Goal: Task Accomplishment & Management: Manage account settings

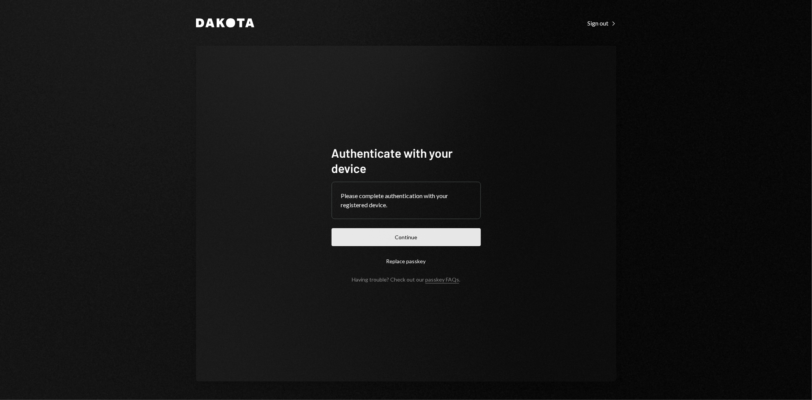
click at [414, 235] on button "Continue" at bounding box center [406, 237] width 149 height 18
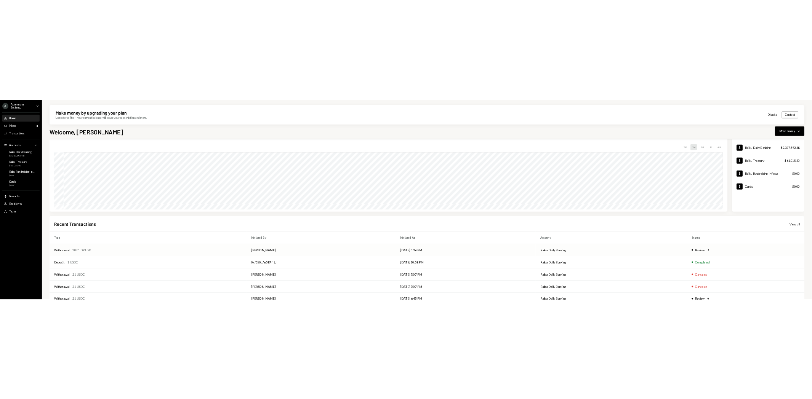
scroll to position [59, 0]
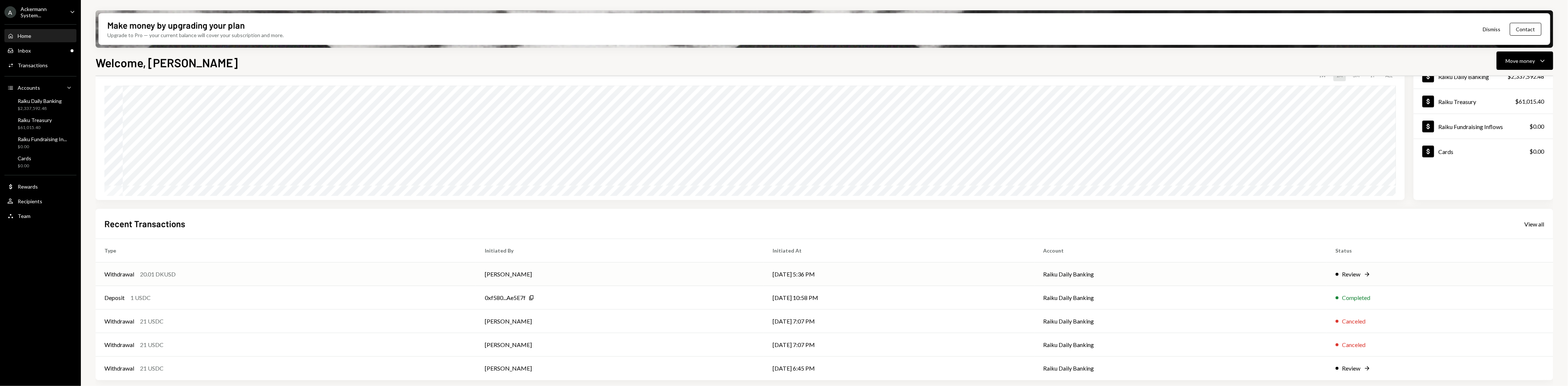
click at [784, 274] on div "Review" at bounding box center [1351, 274] width 18 height 9
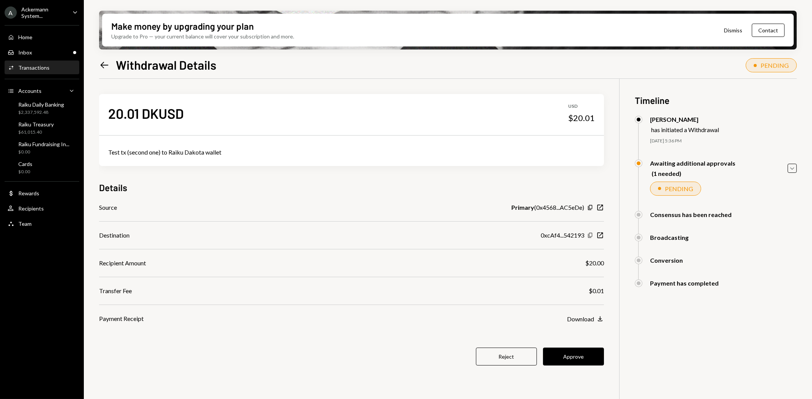
click at [589, 235] on icon "button" at bounding box center [590, 235] width 4 height 5
click at [583, 356] on button "Approve" at bounding box center [573, 357] width 61 height 18
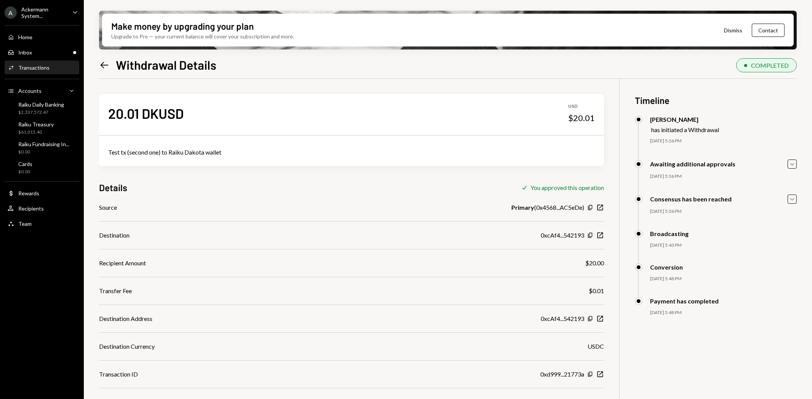
click at [102, 63] on icon at bounding box center [105, 65] width 8 height 6
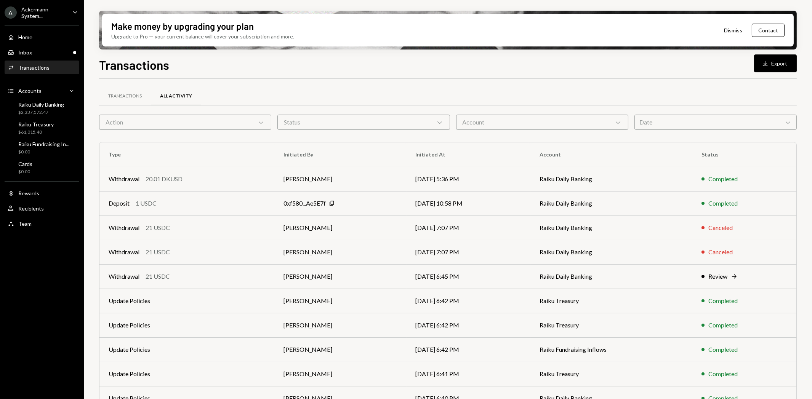
click at [60, 13] on div "Ackermann System..." at bounding box center [43, 12] width 45 height 13
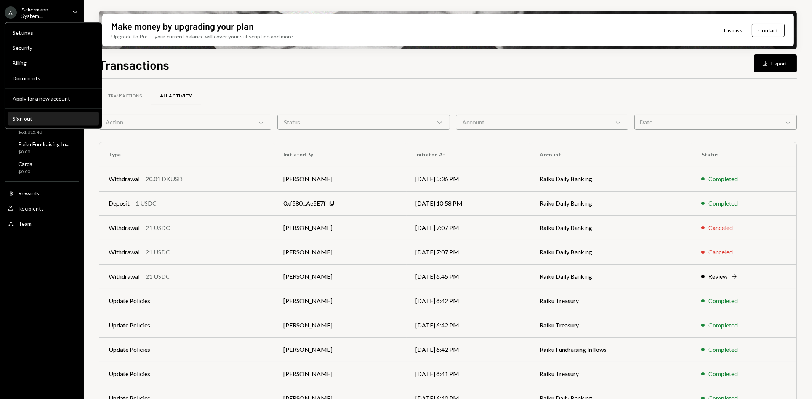
click at [28, 122] on button "Sign out" at bounding box center [53, 119] width 91 height 14
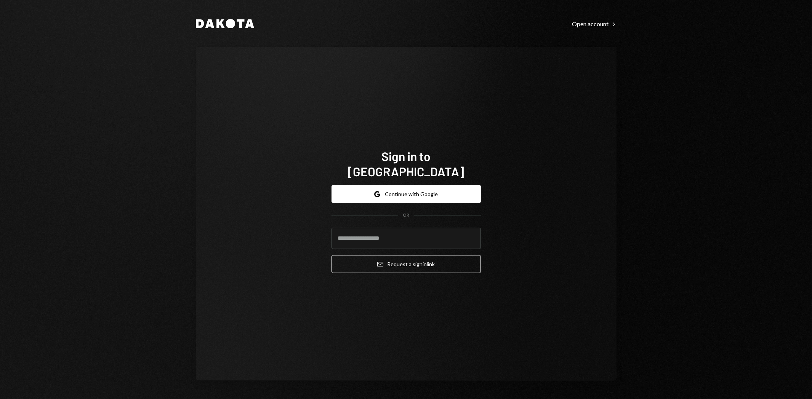
type input "**********"
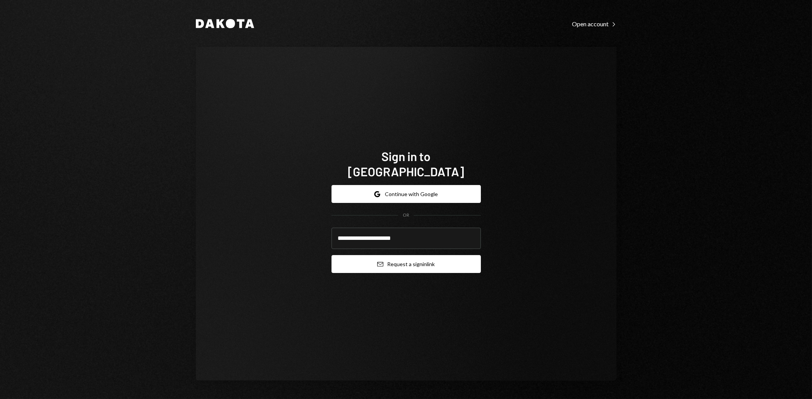
click at [390, 255] on button "Email Request a sign in link" at bounding box center [405, 264] width 149 height 18
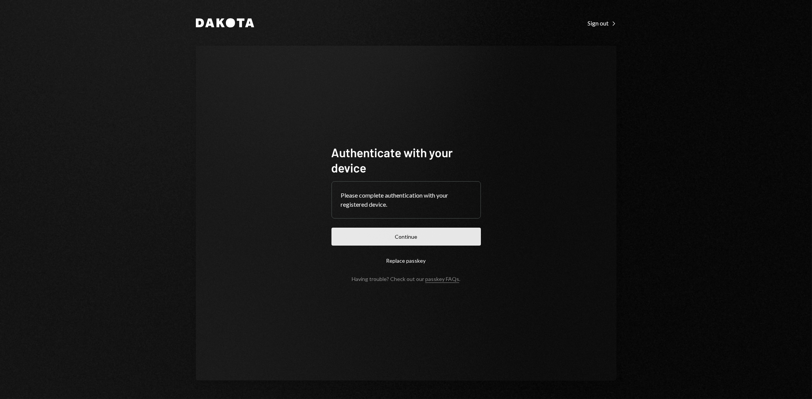
click at [425, 237] on button "Continue" at bounding box center [405, 237] width 149 height 18
